Goal: Book appointment/travel/reservation

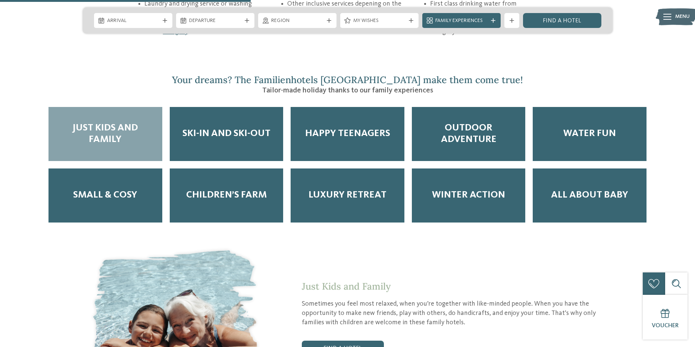
scroll to position [1268, 0]
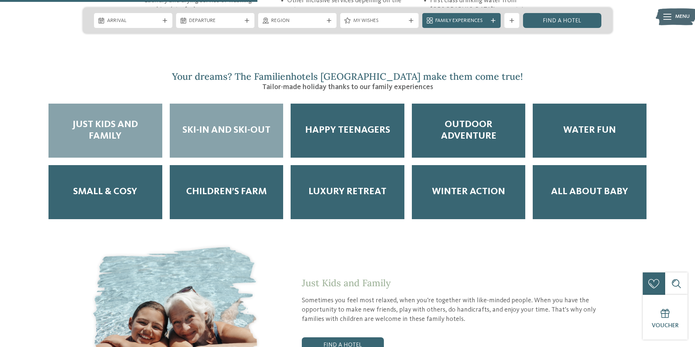
click at [229, 118] on div "Ski-in and Ski-out" at bounding box center [227, 131] width 114 height 54
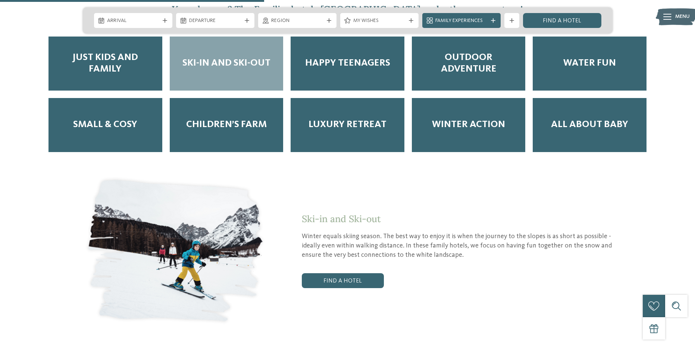
scroll to position [1343, 0]
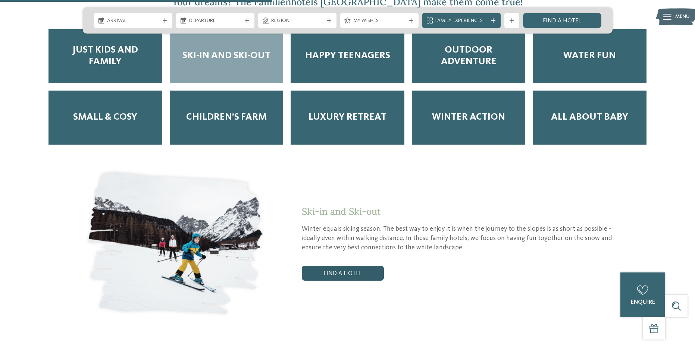
click at [341, 266] on link "Find a hotel" at bounding box center [343, 273] width 82 height 15
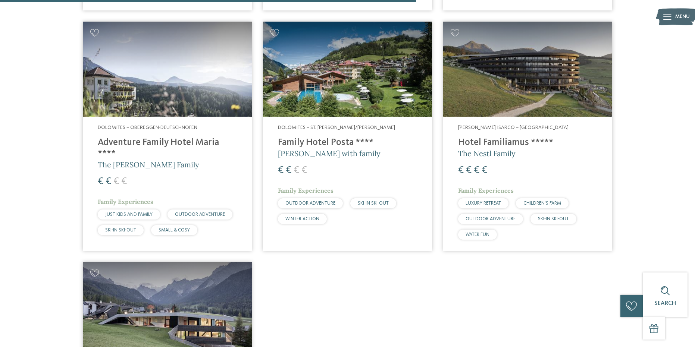
scroll to position [749, 0]
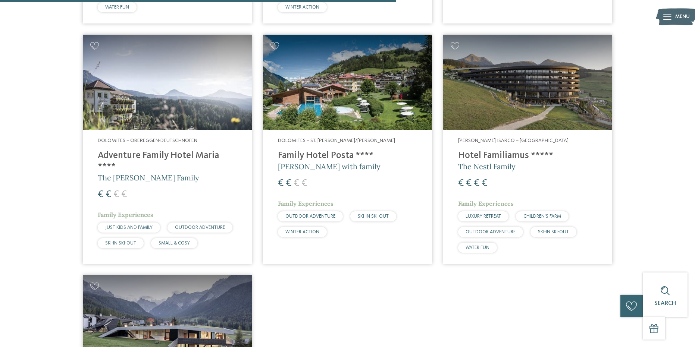
click at [510, 74] on img at bounding box center [527, 82] width 169 height 95
